Goal: Task Accomplishment & Management: Complete application form

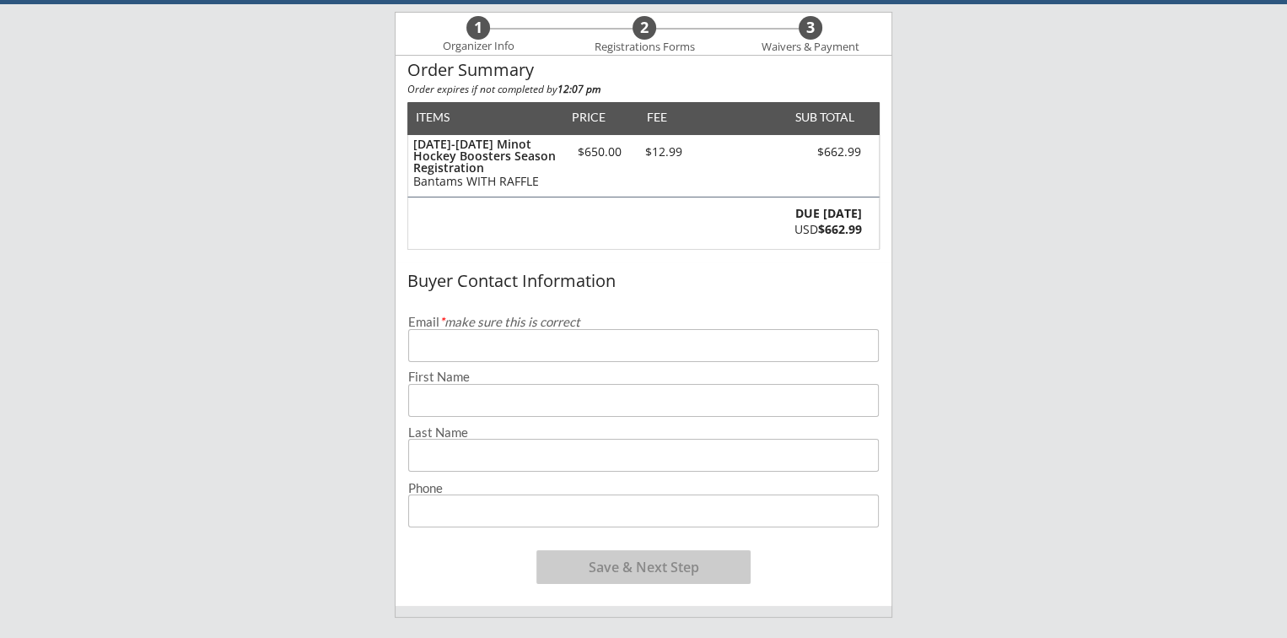
scroll to position [84, 0]
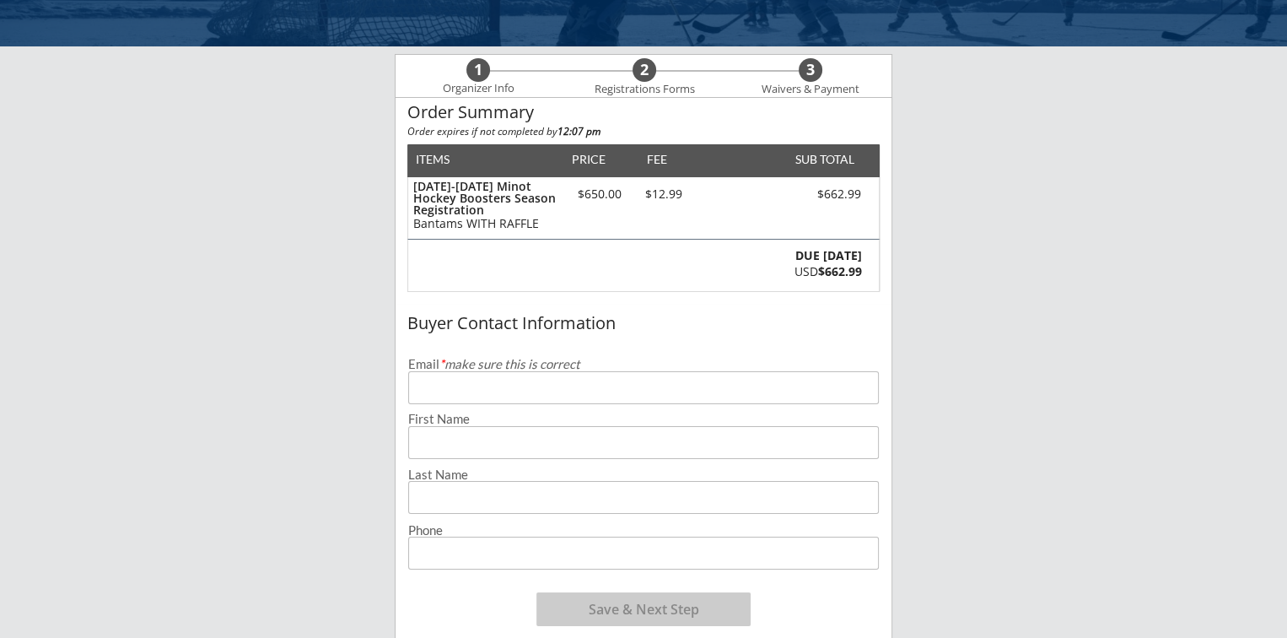
click at [433, 390] on input "email" at bounding box center [643, 387] width 471 height 33
type input "[EMAIL_ADDRESS][DOMAIN_NAME]"
type input "[PERSON_NAME]"
type input "[PHONE_NUMBER]"
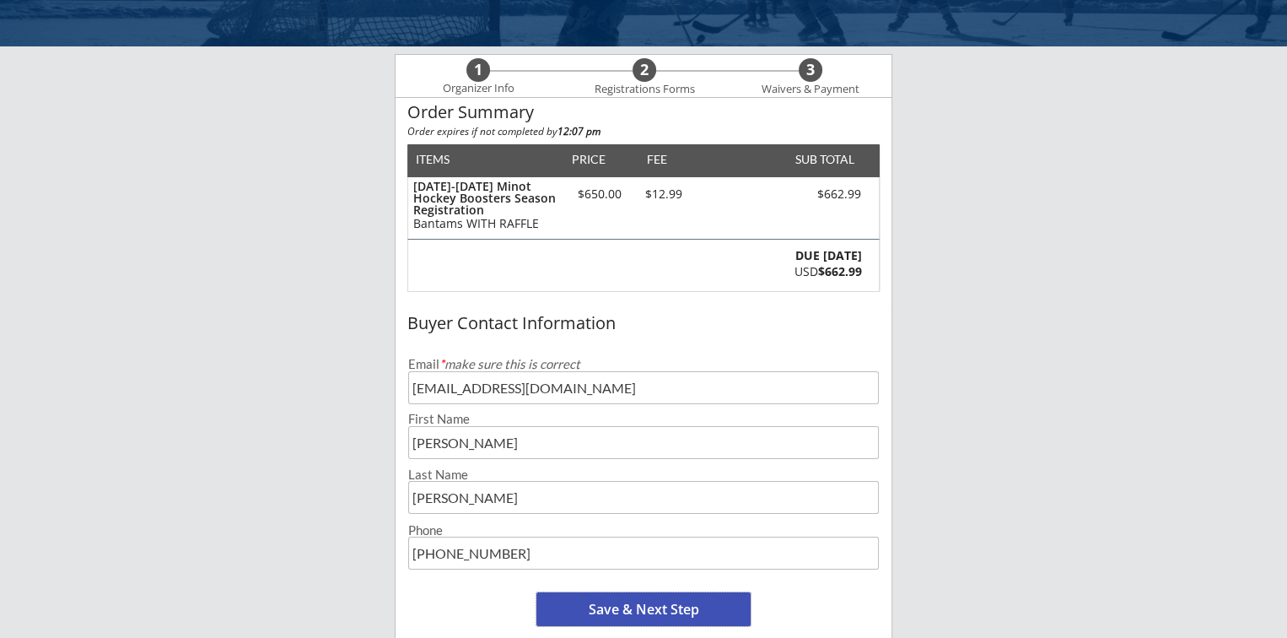
click at [643, 606] on button "Save & Next Step" at bounding box center [643, 609] width 214 height 34
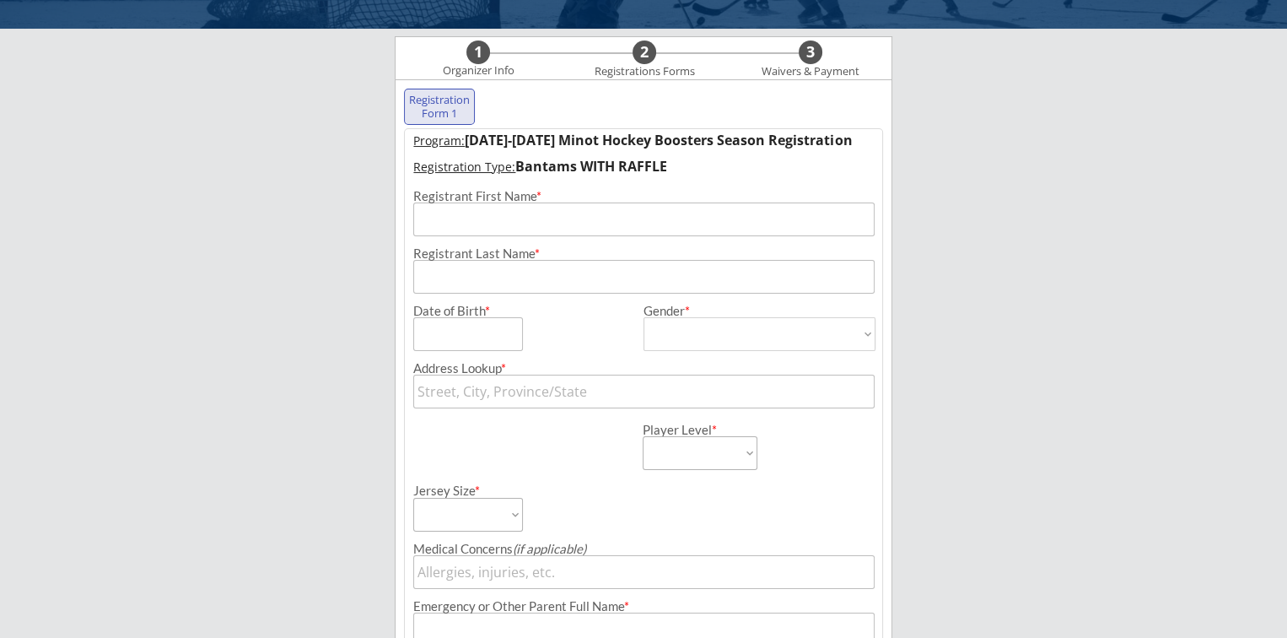
scroll to position [121, 0]
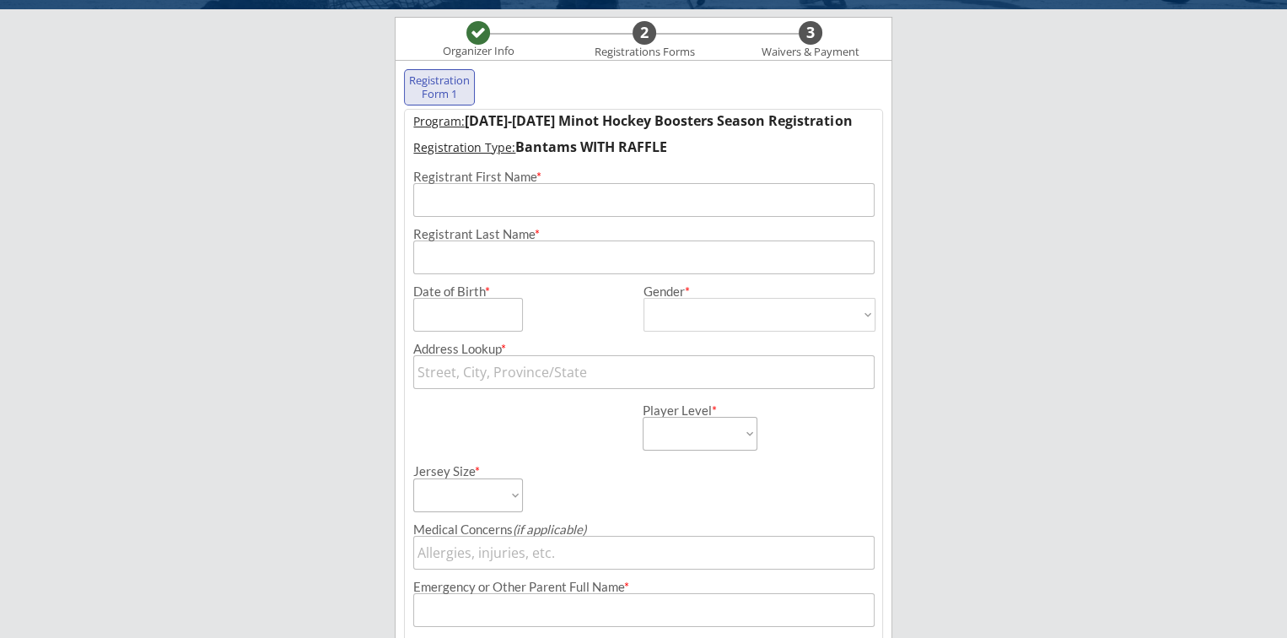
click at [436, 209] on input "input" at bounding box center [643, 200] width 460 height 34
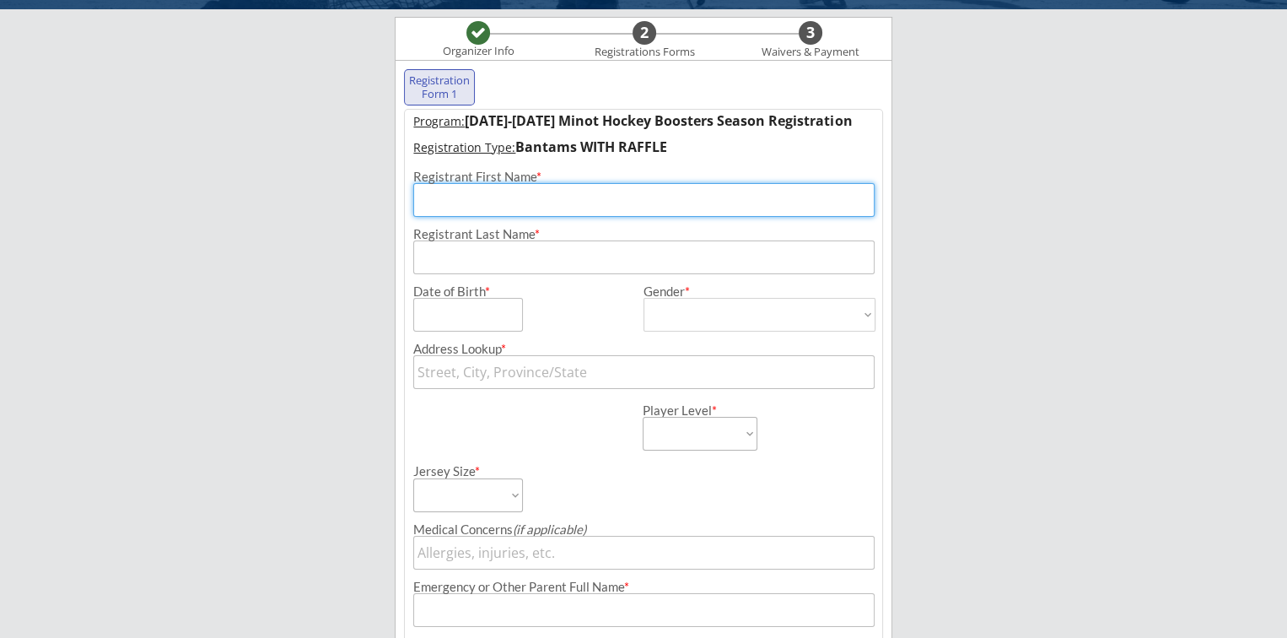
type input "Brayden"
type input "[PERSON_NAME]"
click at [435, 313] on input "input" at bounding box center [468, 315] width 110 height 34
type input "[DATE]"
click at [667, 319] on select "[DEMOGRAPHIC_DATA] [DEMOGRAPHIC_DATA]" at bounding box center [758, 315] width 231 height 34
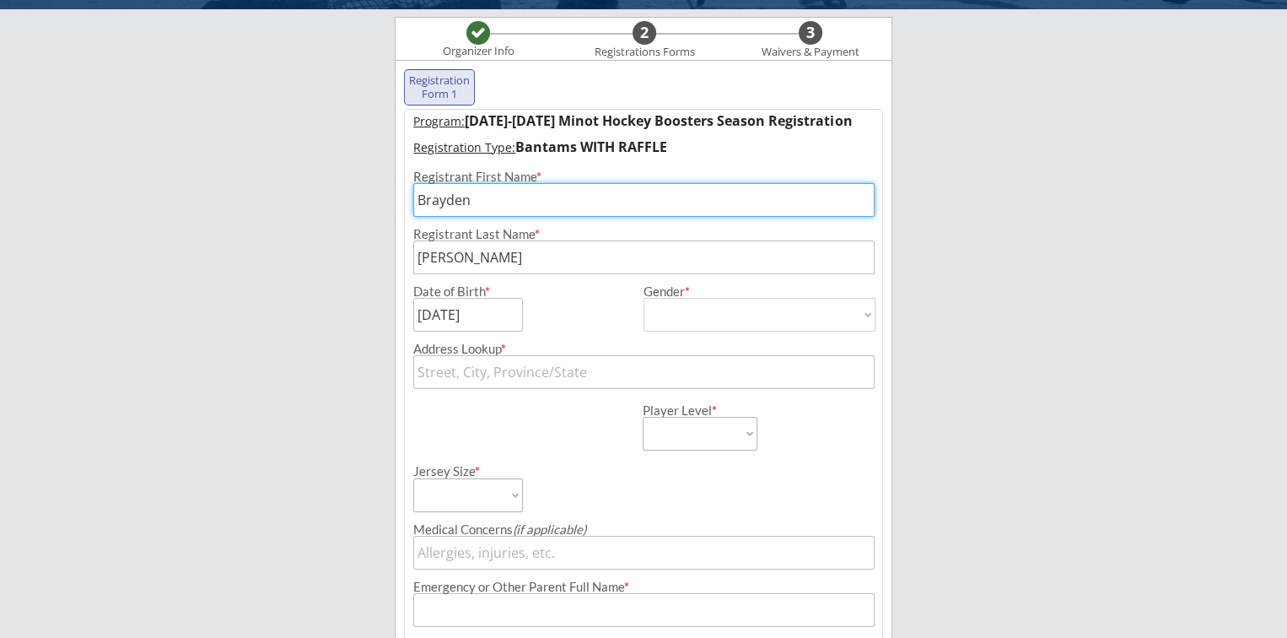
select select ""[DEMOGRAPHIC_DATA]""
click at [643, 298] on select "[DEMOGRAPHIC_DATA] [DEMOGRAPHIC_DATA]" at bounding box center [758, 315] width 231 height 34
type input "[DEMOGRAPHIC_DATA]"
click at [439, 374] on input "text" at bounding box center [643, 372] width 460 height 34
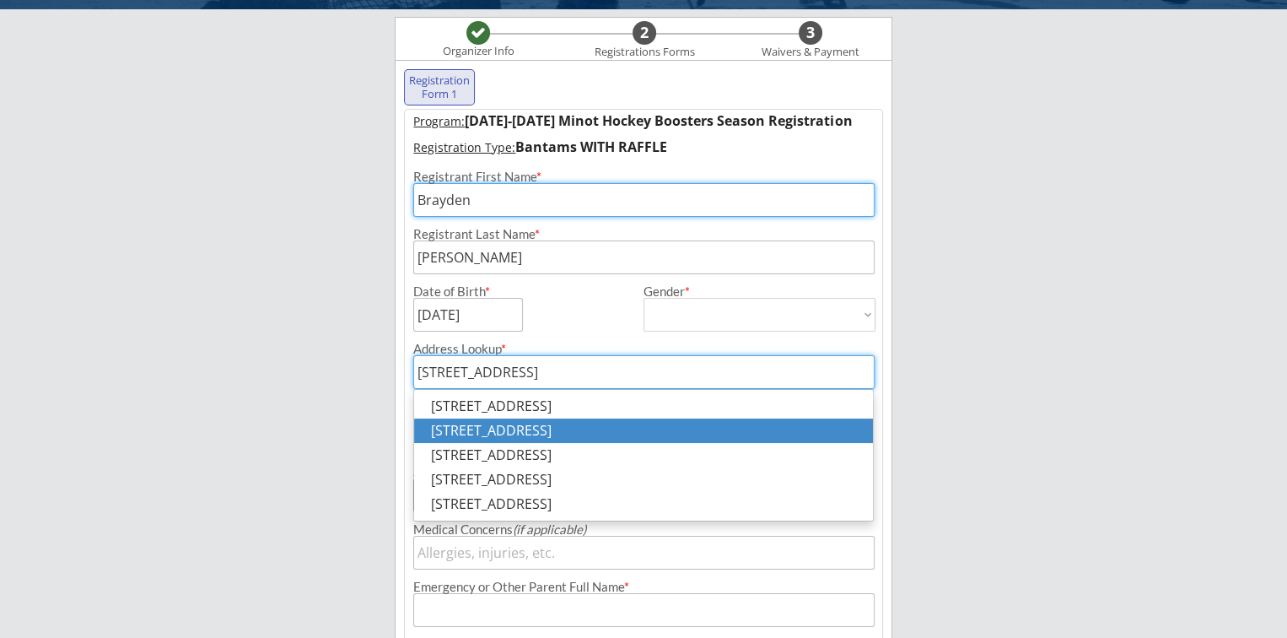
click at [526, 433] on p "[STREET_ADDRESS]" at bounding box center [643, 430] width 459 height 24
type input "[STREET_ADDRESS]"
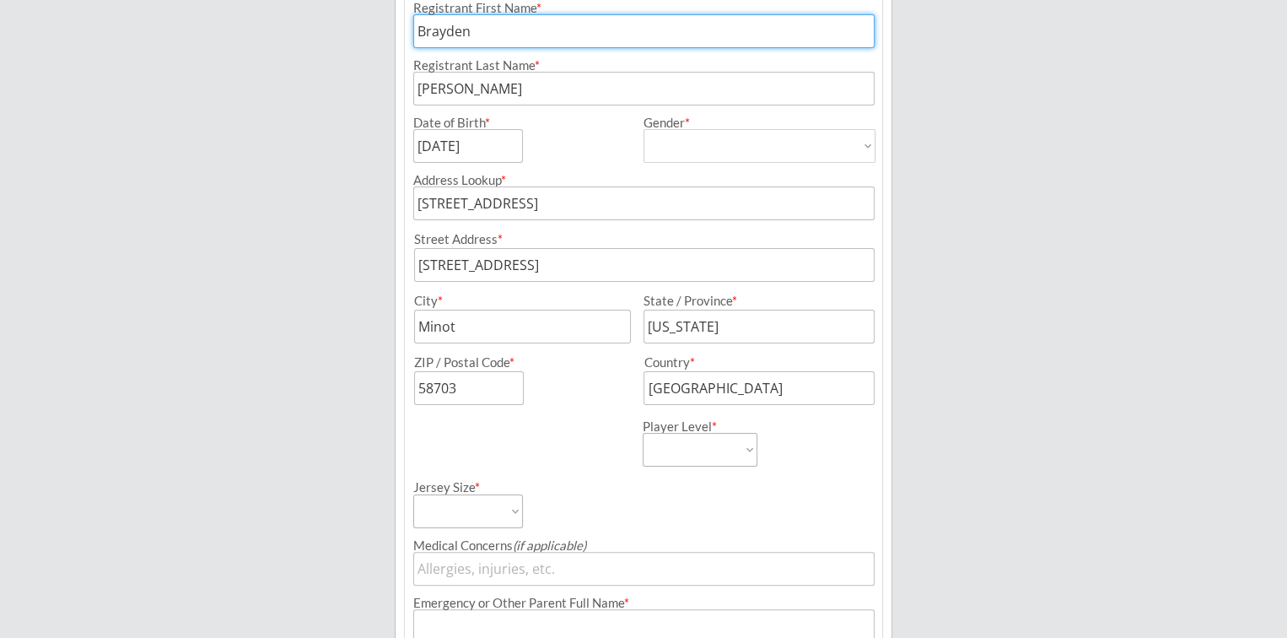
scroll to position [374, 0]
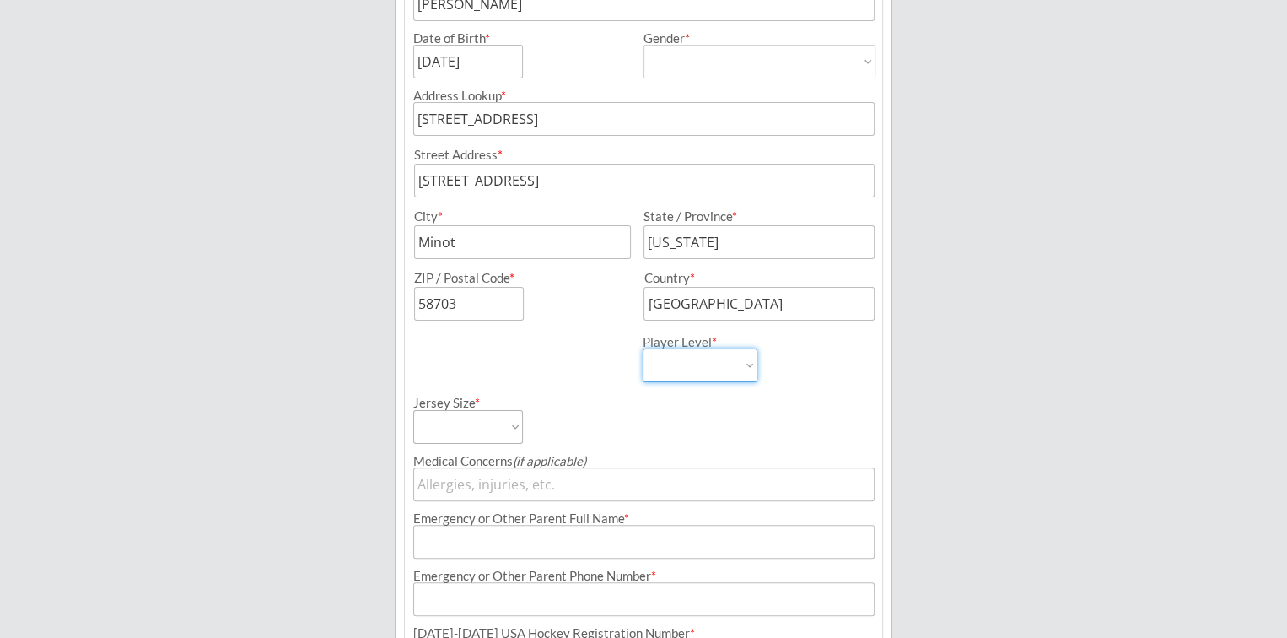
click at [748, 365] on select "Learn to Play Boys Learn to Play Girls Maroon Mites Gold/White Mites Squirts Pe…" at bounding box center [700, 365] width 115 height 34
select select ""Bantams""
click at [643, 348] on select "Learn to Play Boys Learn to Play Girls Maroon Mites Gold/White Mites Squirts Pe…" at bounding box center [700, 365] width 115 height 34
click at [517, 427] on select "Adult Small Adult Medium Adult Large Adult XL Goalie Cut" at bounding box center [468, 427] width 110 height 34
select select ""Adult Small""
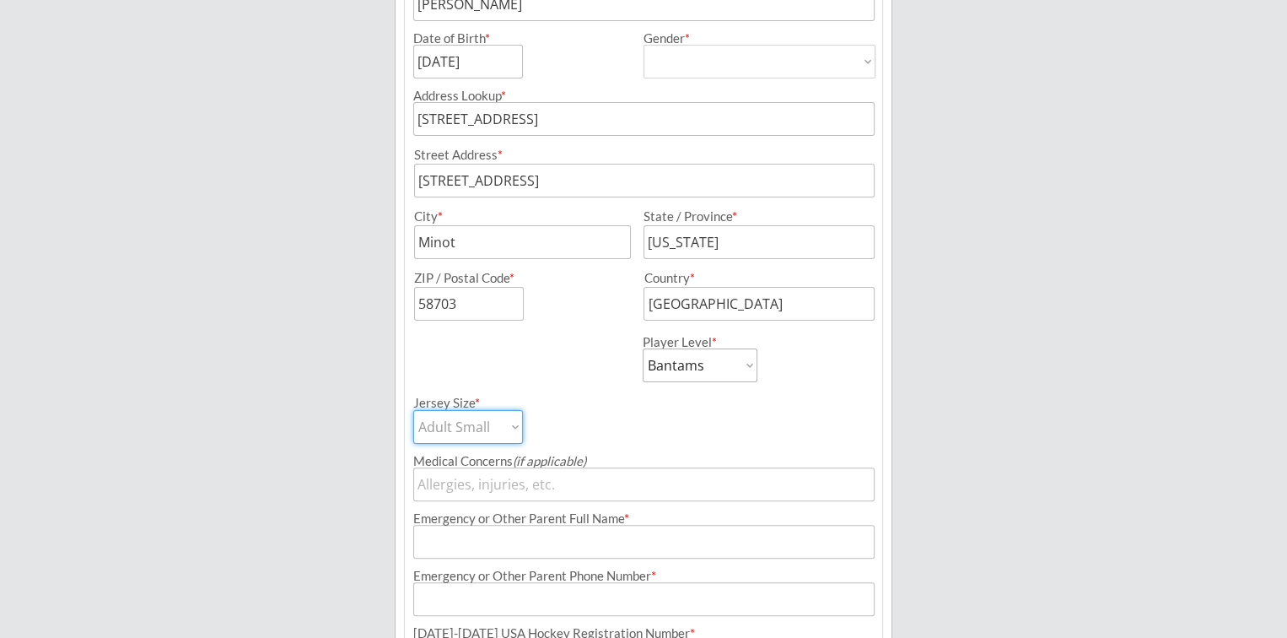
click at [413, 410] on select "Adult Small Adult Medium Adult Large Adult XL Goalie Cut" at bounding box center [468, 427] width 110 height 34
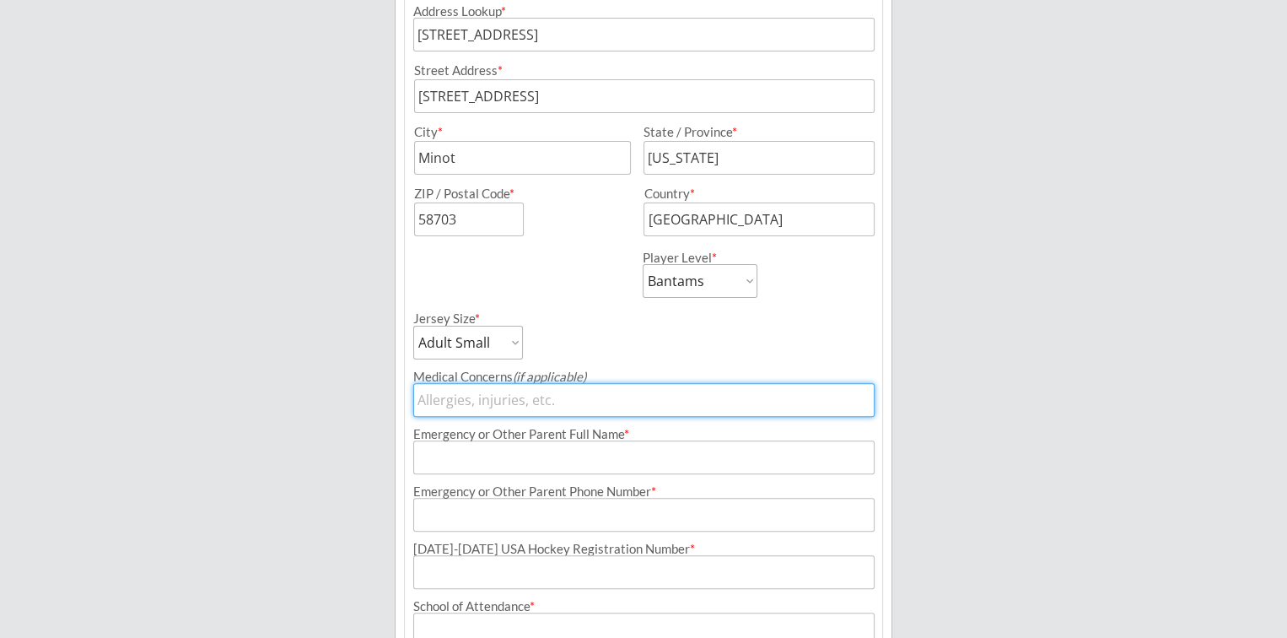
click at [450, 401] on input "input" at bounding box center [643, 400] width 460 height 34
type input "None"
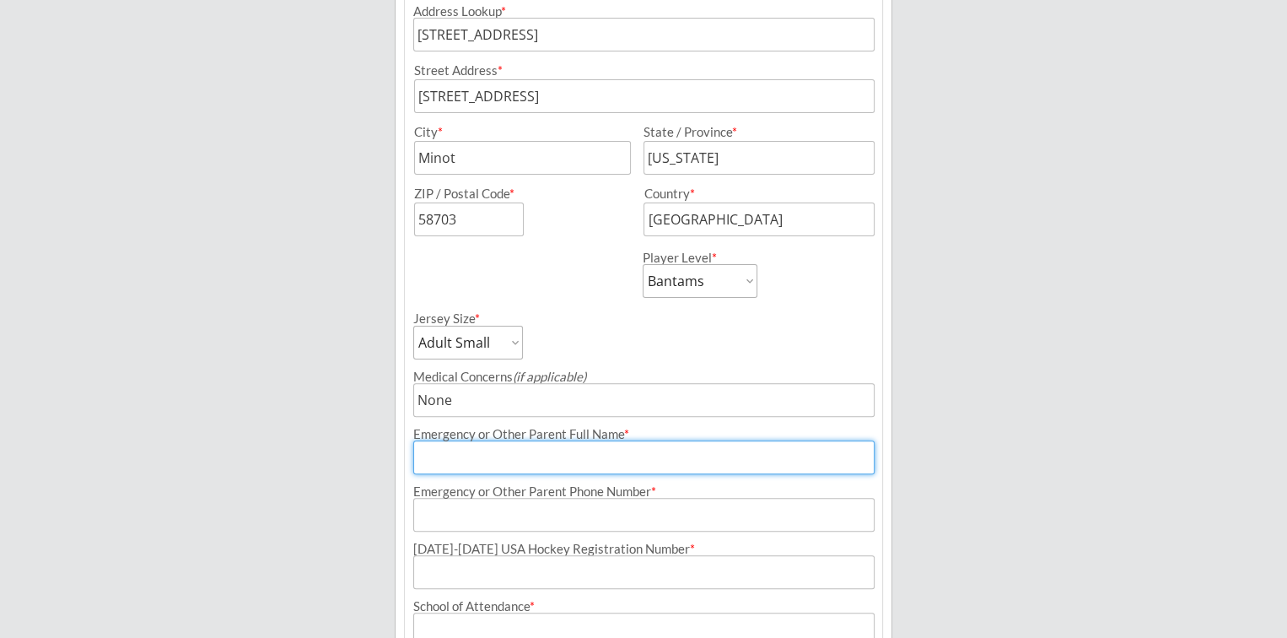
click at [434, 460] on input "input" at bounding box center [643, 457] width 460 height 34
type input "[PERSON_NAME]"
type input "[EMAIL_ADDRESS][DOMAIN_NAME]"
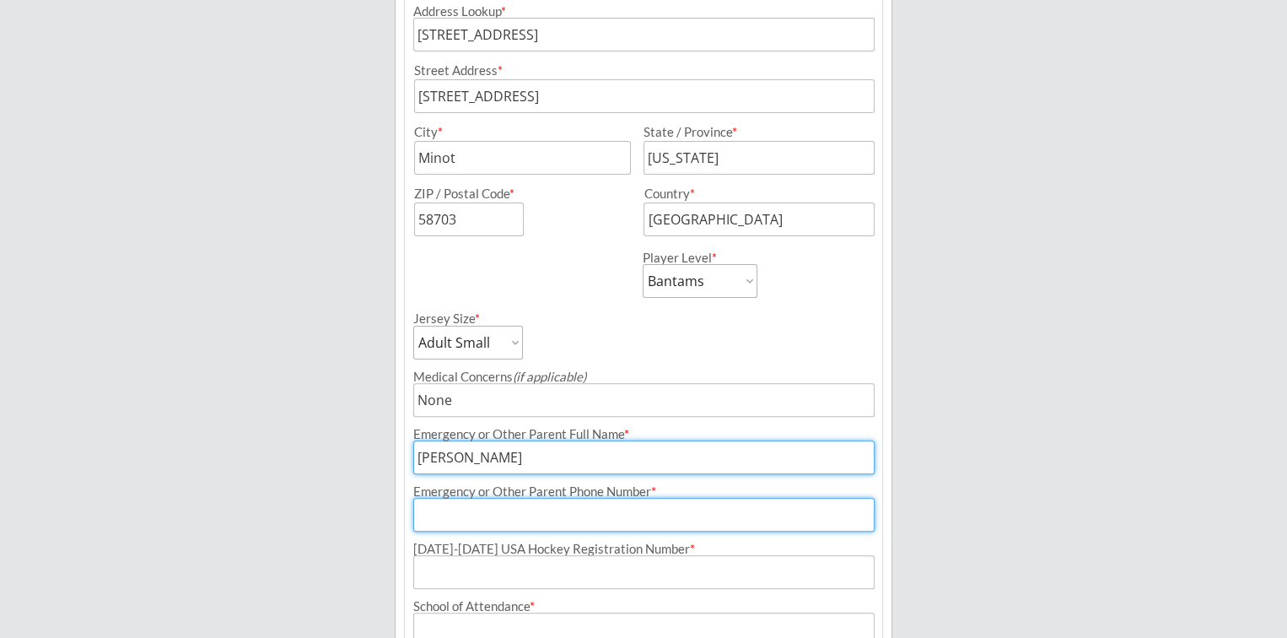
click at [433, 526] on input "input" at bounding box center [643, 515] width 460 height 34
type input "[PHONE_NUMBER]"
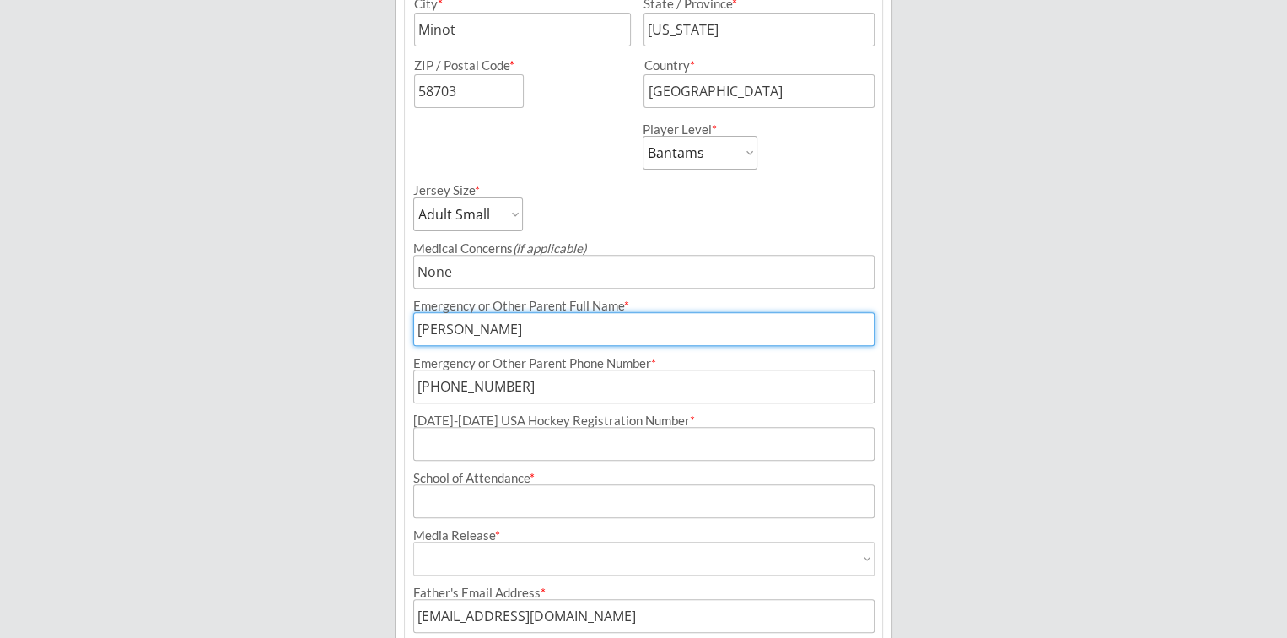
scroll to position [627, 0]
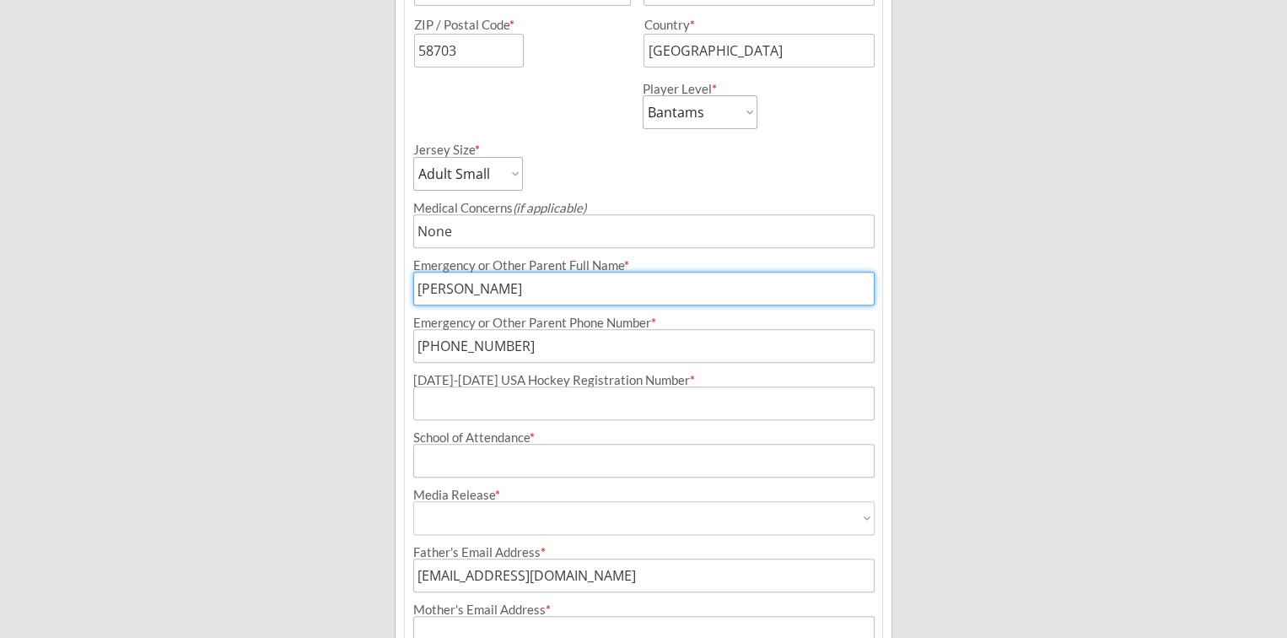
click at [434, 404] on input "input" at bounding box center [643, 403] width 460 height 34
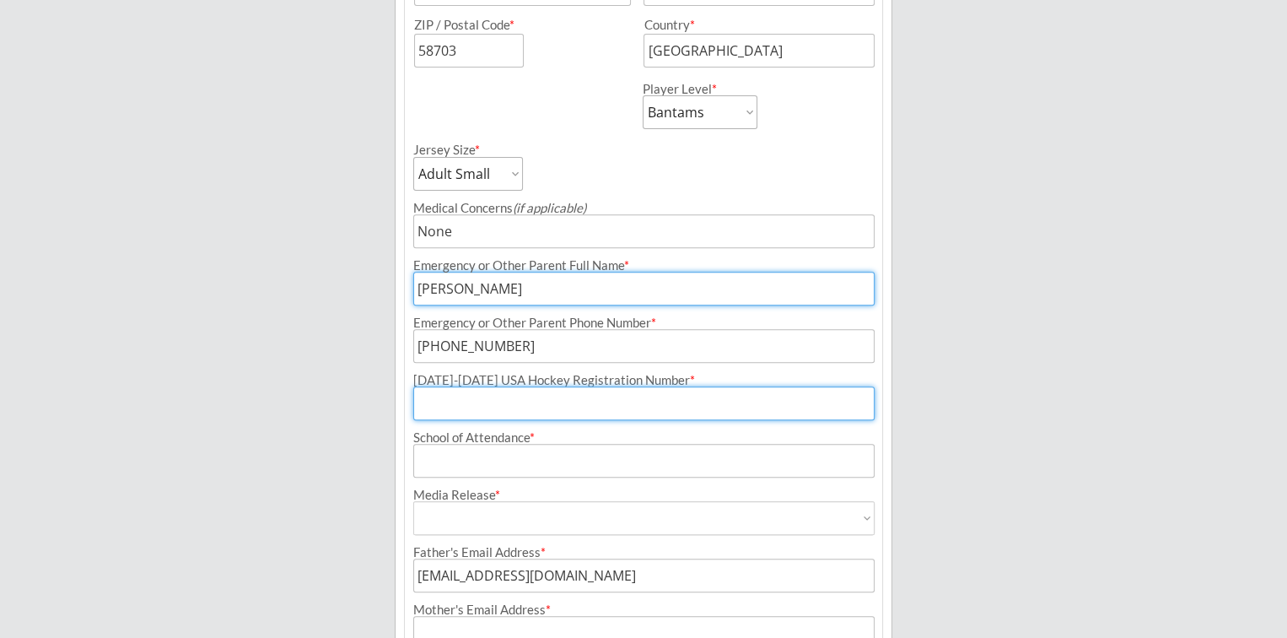
click at [425, 404] on input "input" at bounding box center [643, 403] width 460 height 34
type input "206601505CALLA"
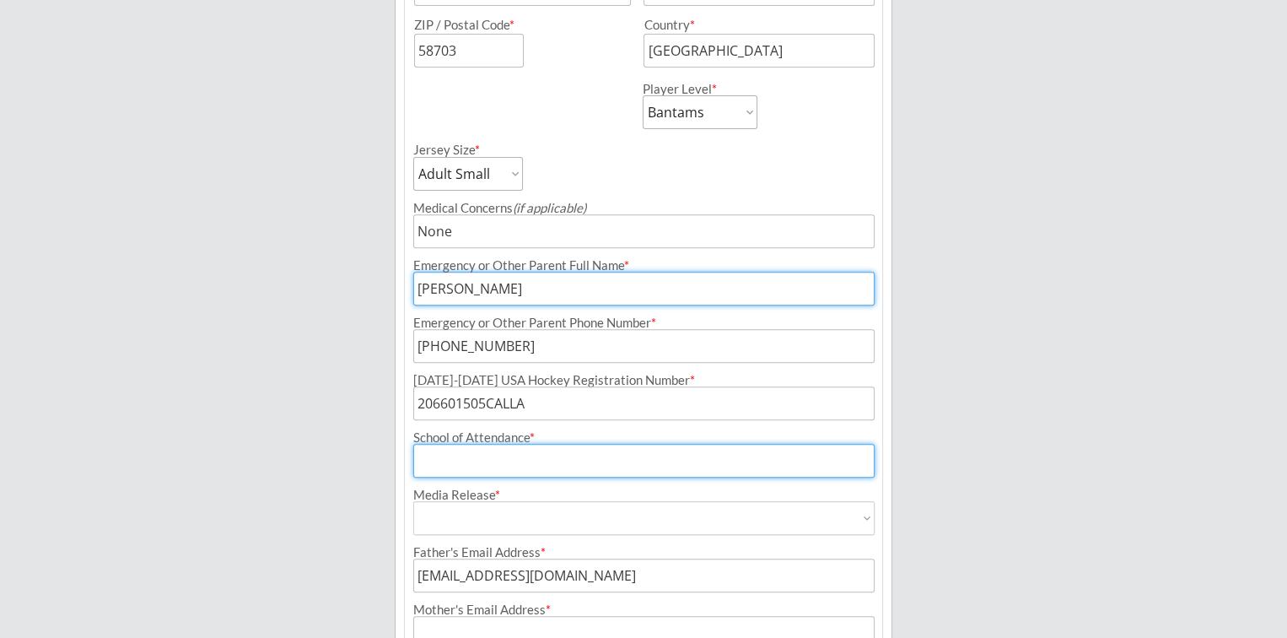
click at [422, 457] on input "input" at bounding box center [643, 461] width 460 height 34
type input "[PERSON_NAME][GEOGRAPHIC_DATA]"
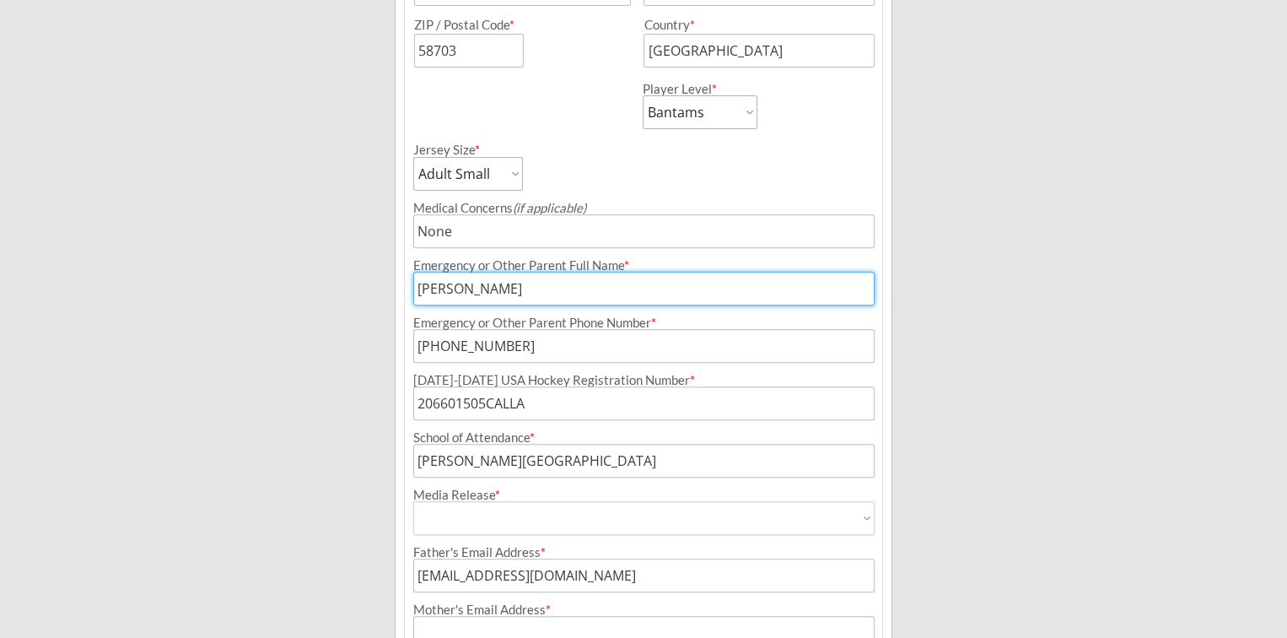
click at [439, 519] on select "Yes No" at bounding box center [643, 518] width 460 height 34
select select ""Yes""
click at [413, 501] on select "Yes No" at bounding box center [643, 518] width 460 height 34
type input "Yes"
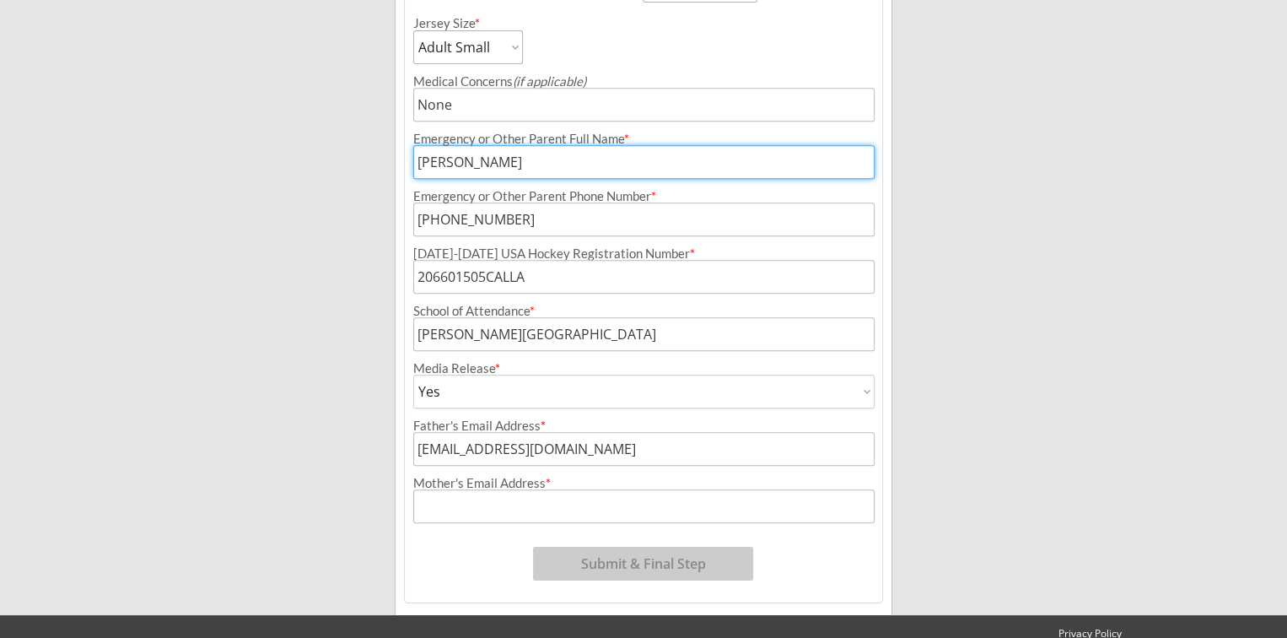
scroll to position [788, 0]
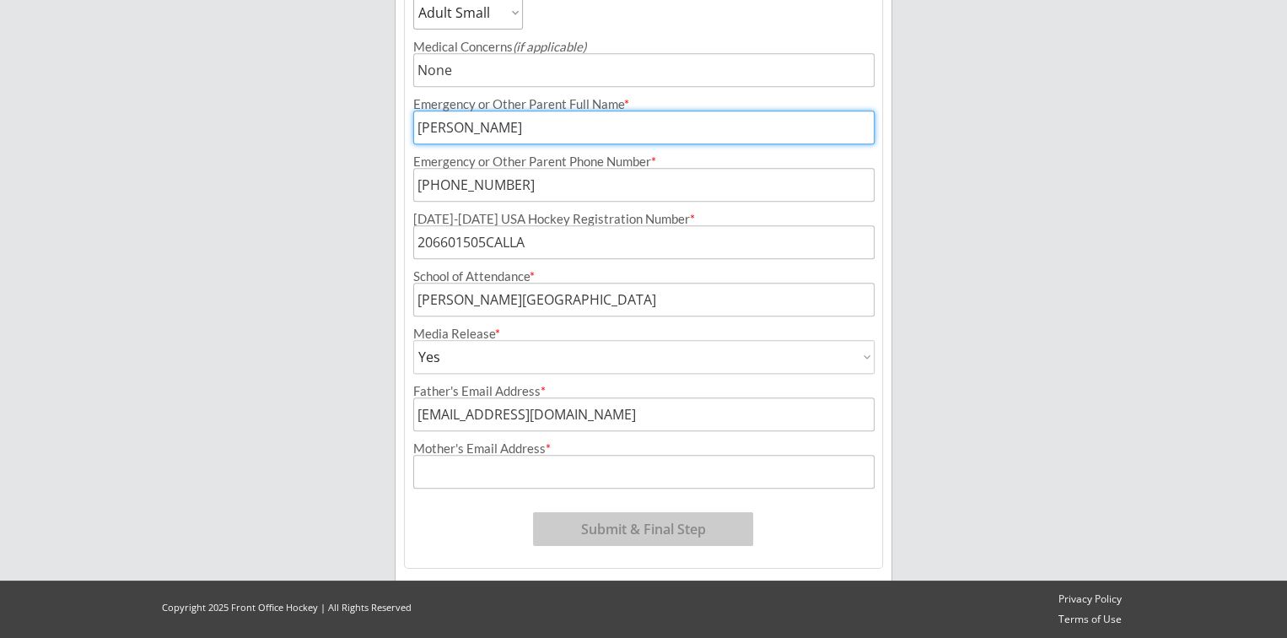
click at [443, 466] on input "input" at bounding box center [643, 472] width 460 height 34
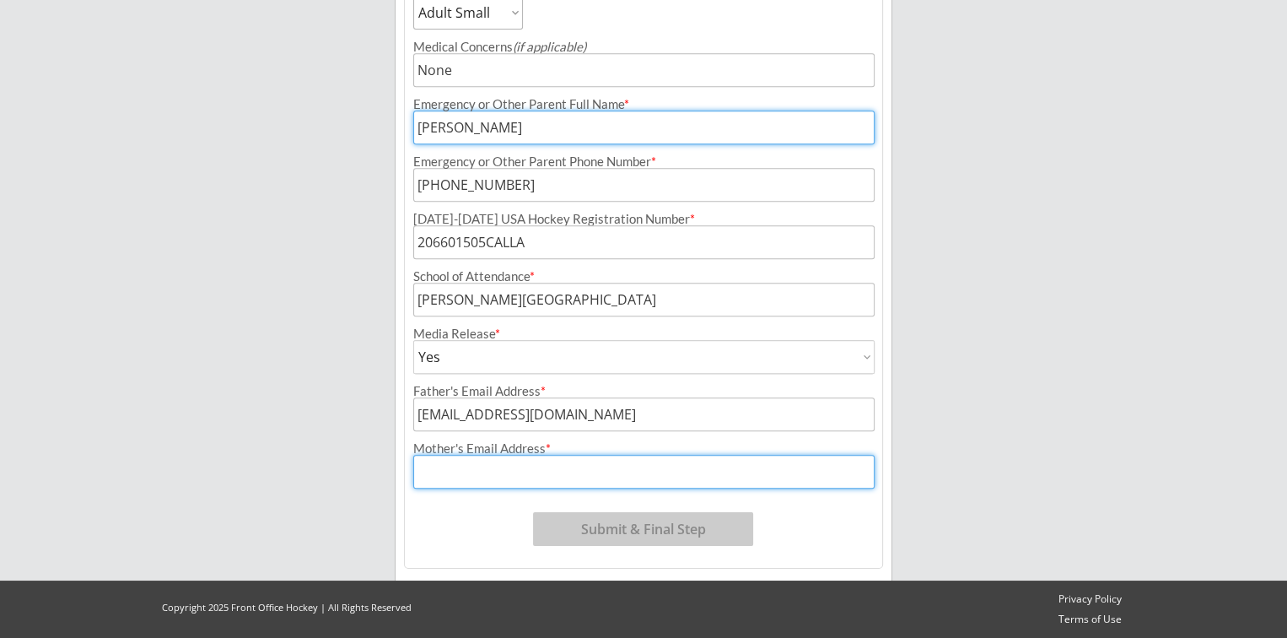
type input "[EMAIL_ADDRESS][DOMAIN_NAME]"
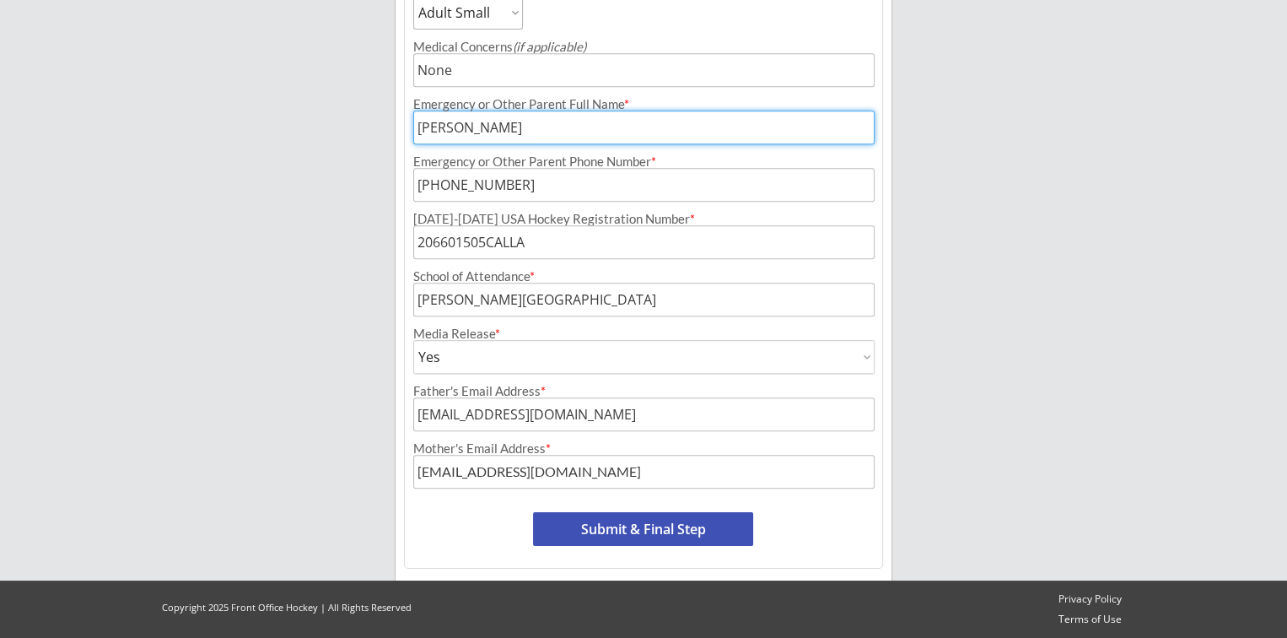
click at [453, 420] on input "input" at bounding box center [643, 414] width 460 height 34
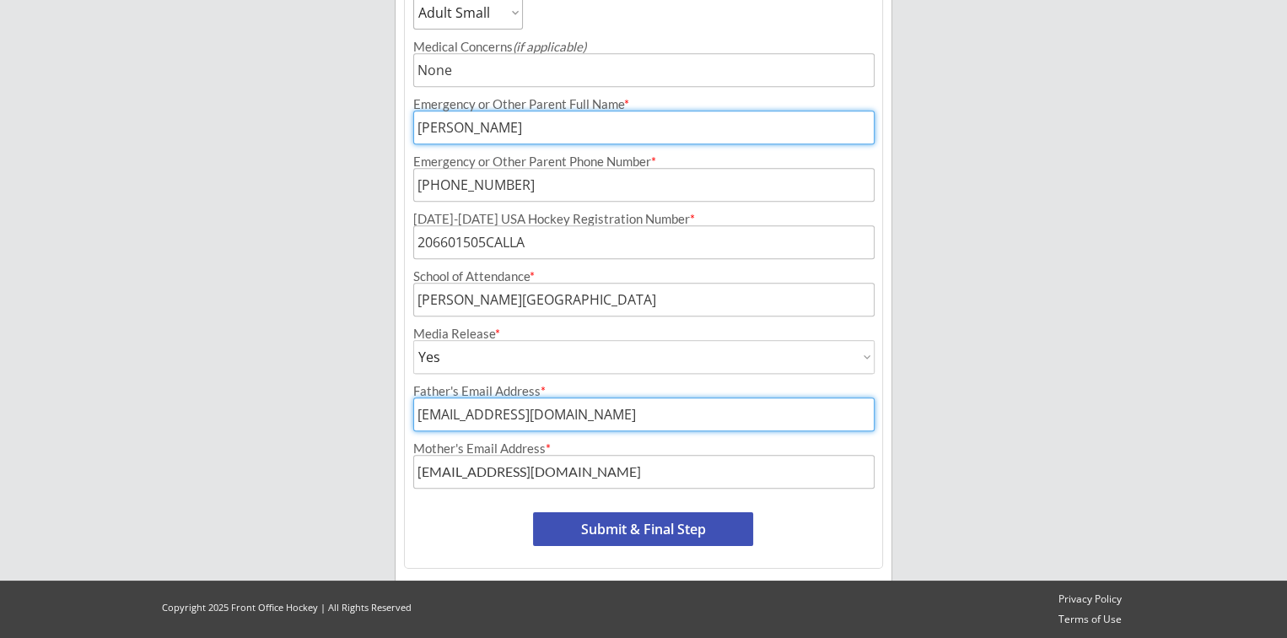
drag, startPoint x: 602, startPoint y: 417, endPoint x: 388, endPoint y: 401, distance: 214.7
type input "[EMAIL_ADDRESS][DOMAIN_NAME]"
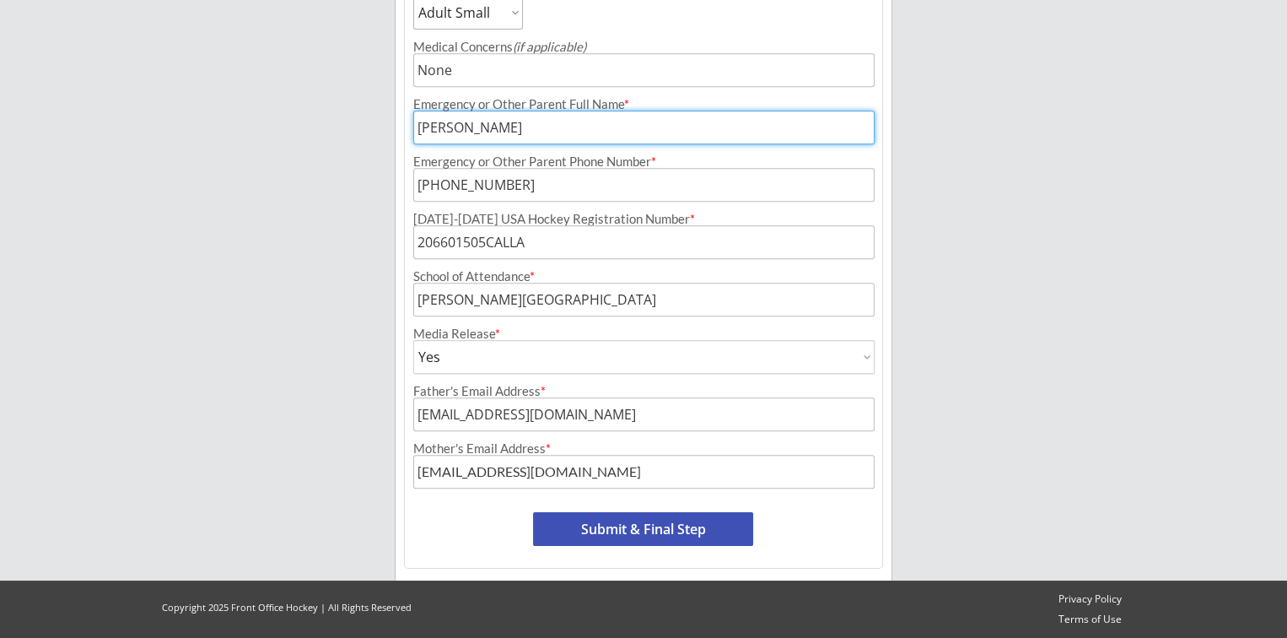
click at [652, 530] on button "Submit & Final Step" at bounding box center [643, 529] width 220 height 34
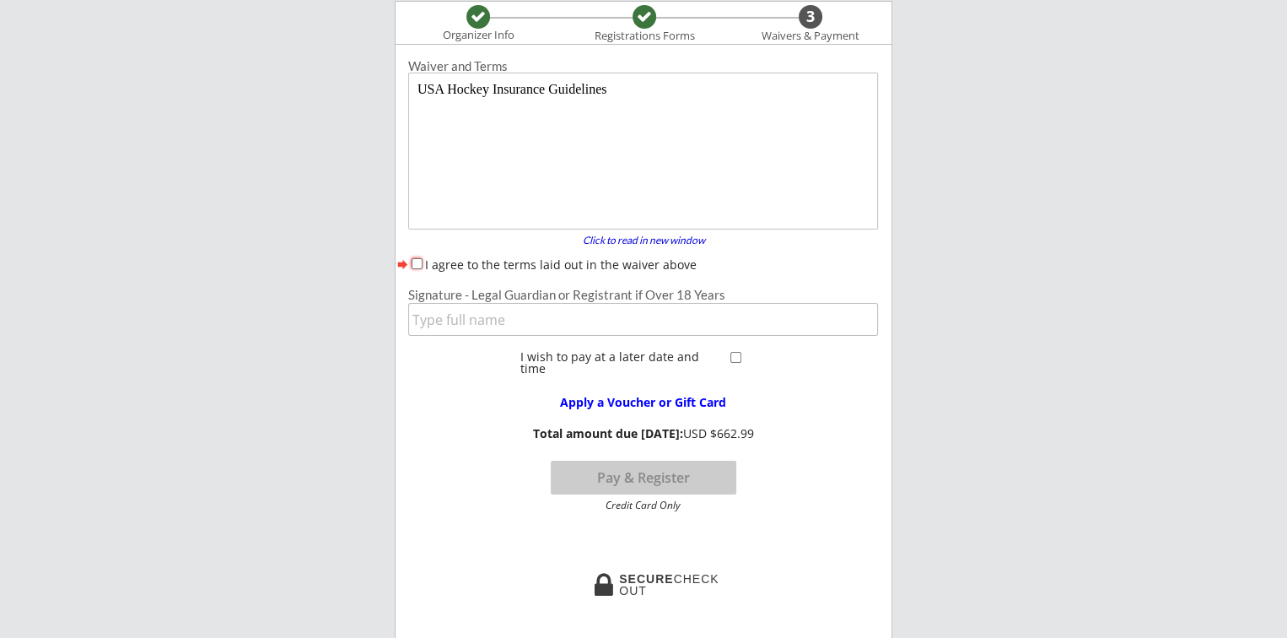
scroll to position [0, 0]
click at [418, 263] on input "I agree to the terms laid out in the waiver above" at bounding box center [417, 263] width 11 height 11
checkbox input "true"
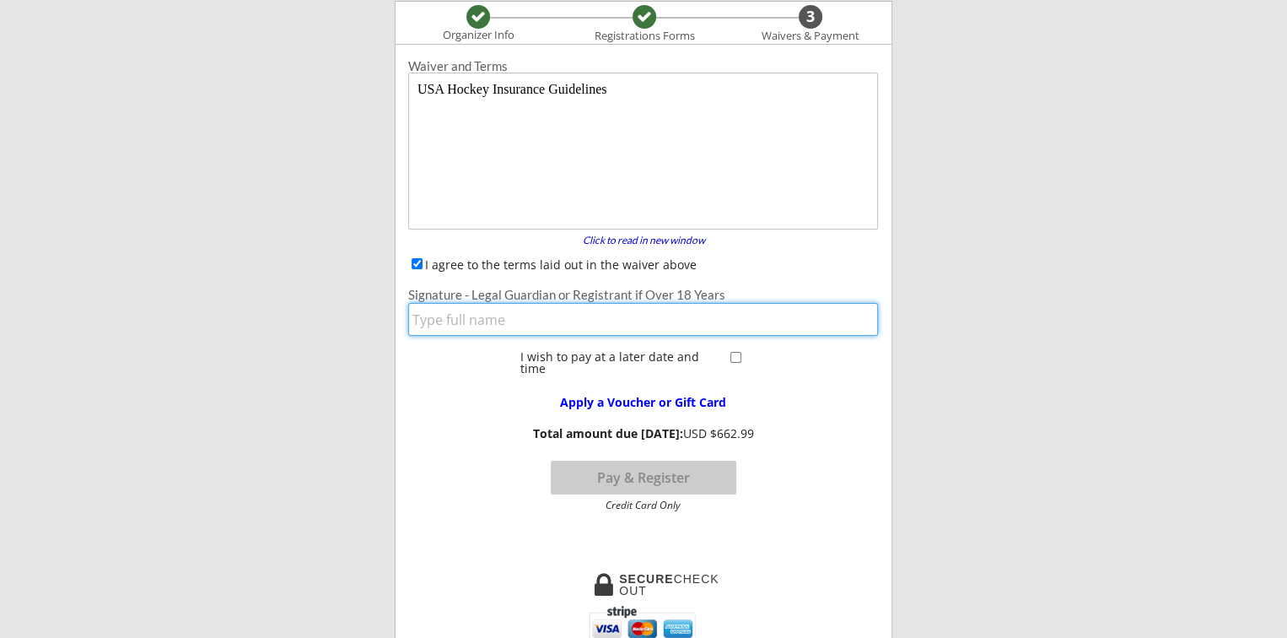
click at [422, 324] on input "input" at bounding box center [643, 319] width 470 height 33
type input "[PERSON_NAME]"
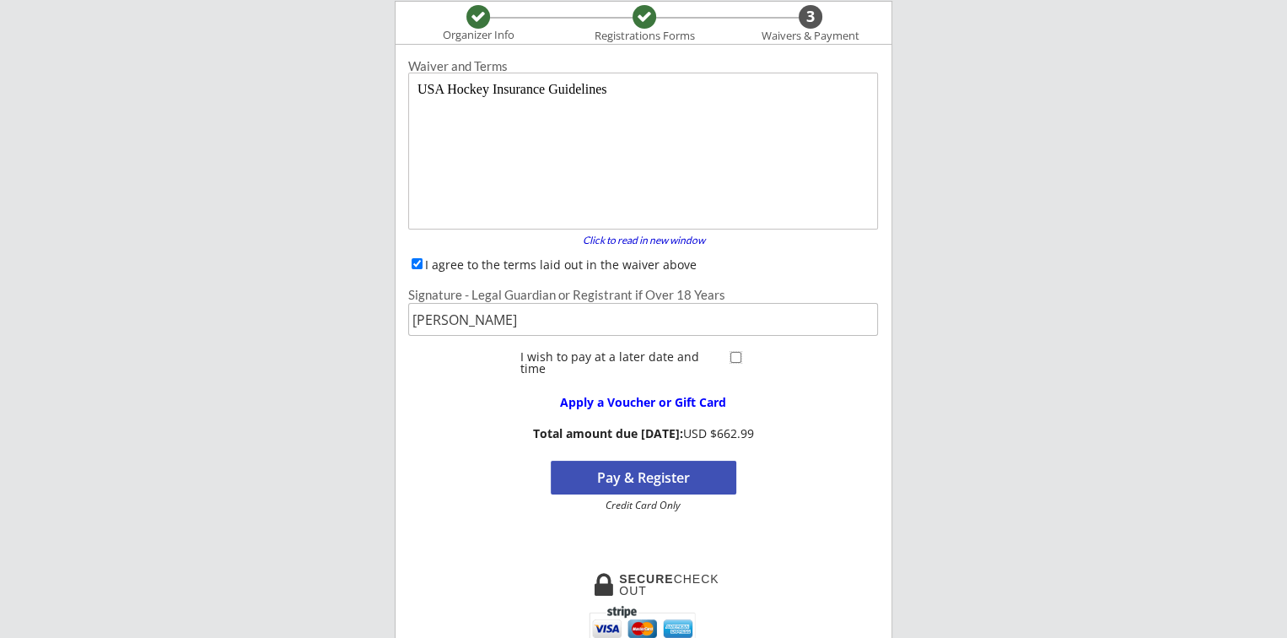
click at [734, 355] on input "checkbox" at bounding box center [735, 357] width 11 height 11
checkbox input "true"
click at [656, 478] on button "Register" at bounding box center [644, 477] width 186 height 34
